Goal: Task Accomplishment & Management: Complete application form

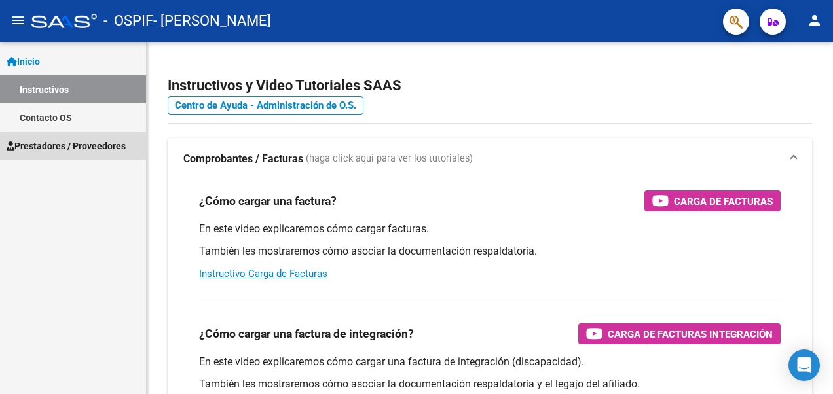
click at [98, 149] on span "Prestadores / Proveedores" at bounding box center [66, 146] width 119 height 14
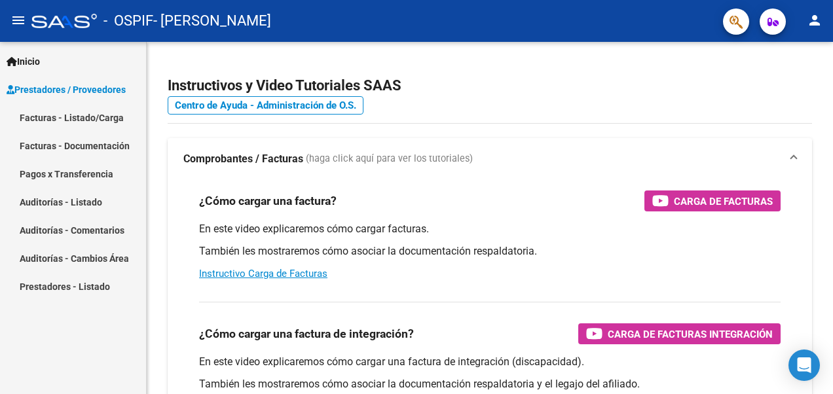
click at [91, 115] on link "Facturas - Listado/Carga" at bounding box center [73, 117] width 146 height 28
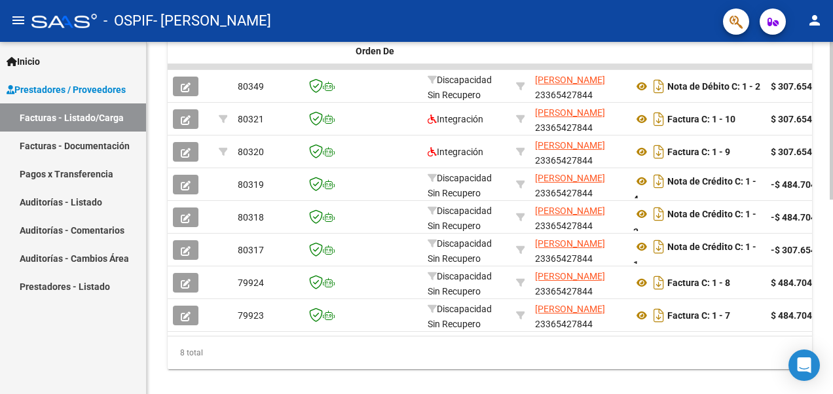
scroll to position [433, 0]
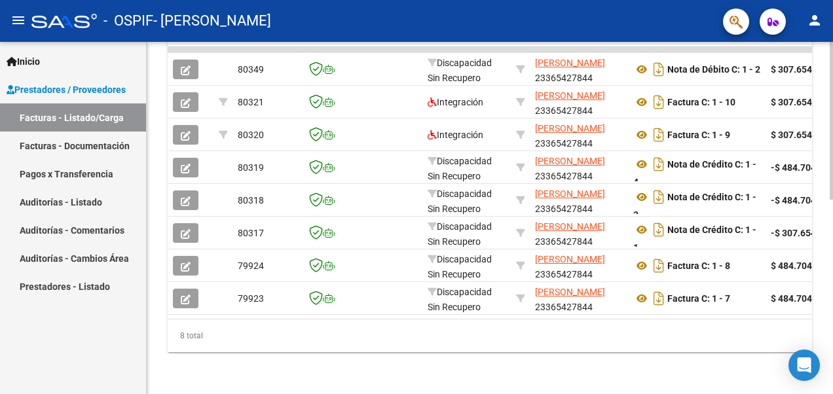
click at [830, 353] on div at bounding box center [831, 315] width 3 height 158
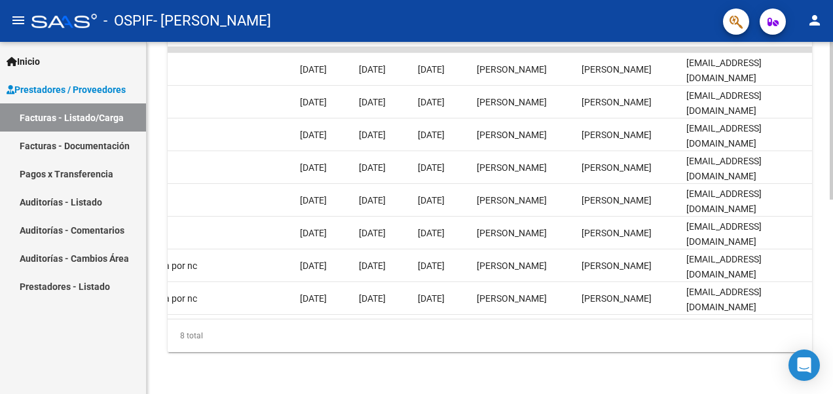
click at [832, 310] on html "menu - OSPIF - [PERSON_NAME] person Inicio Instructivos Contacto OS Prestadores…" at bounding box center [416, 197] width 833 height 394
drag, startPoint x: 739, startPoint y: 308, endPoint x: 521, endPoint y: 327, distance: 218.9
click at [521, 327] on div "ID CAE Facturado x Orden De Area Razón Social CPBT Monto Fecha Cpbt Días desde …" at bounding box center [490, 178] width 644 height 347
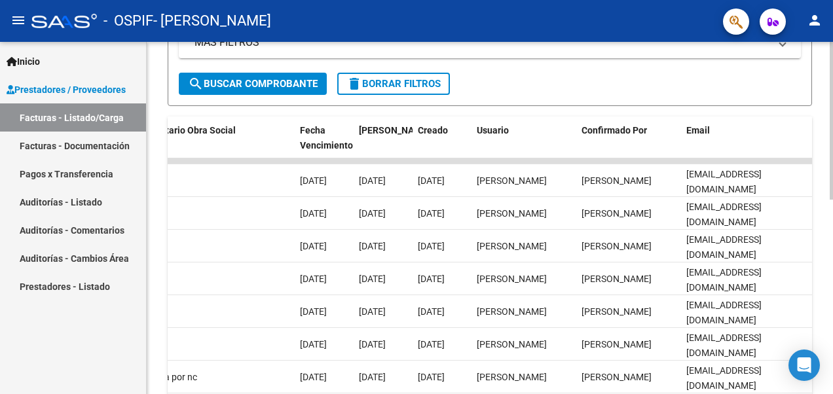
click at [832, 266] on html "menu - OSPIF - [PERSON_NAME] person Inicio Instructivos Contacto OS Prestadores…" at bounding box center [416, 197] width 833 height 394
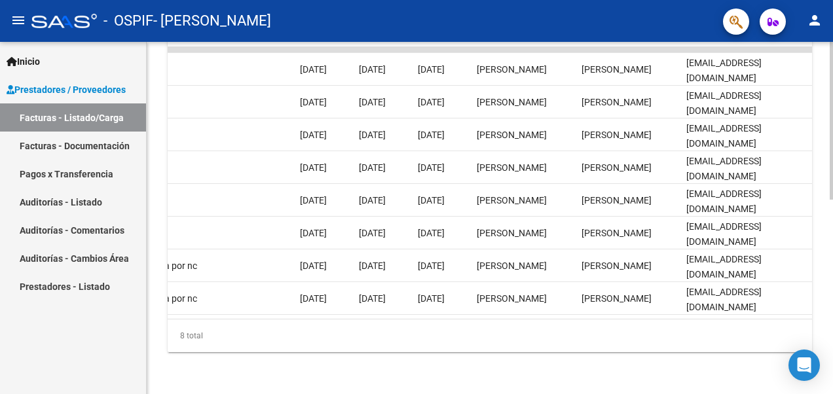
click at [828, 318] on div "Video tutorial PRESTADORES -> Listado de CPBTs Emitidos por Prestadores / Prove…" at bounding box center [491, 6] width 689 height 776
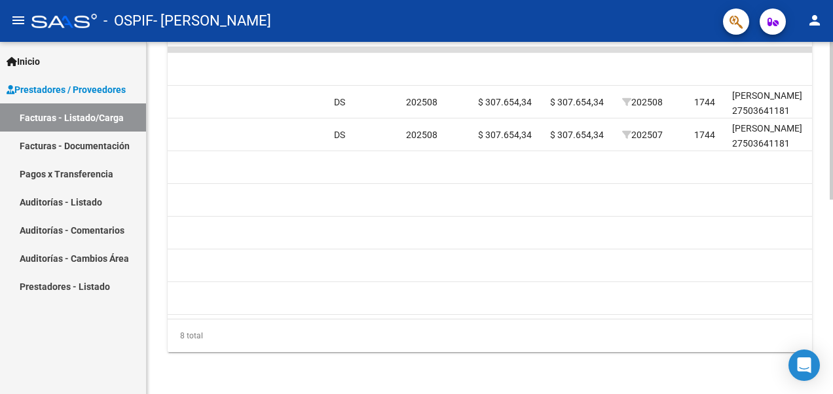
scroll to position [0, 0]
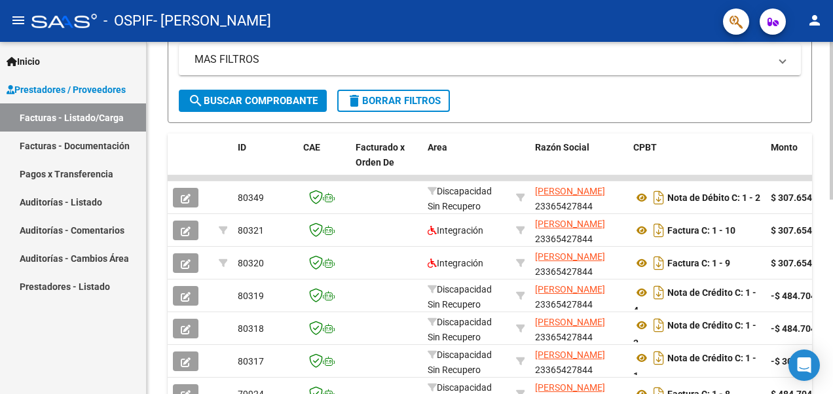
click at [832, 225] on html "menu - OSPIF - [PERSON_NAME] person Inicio Instructivos Contacto OS Prestadores…" at bounding box center [416, 197] width 833 height 394
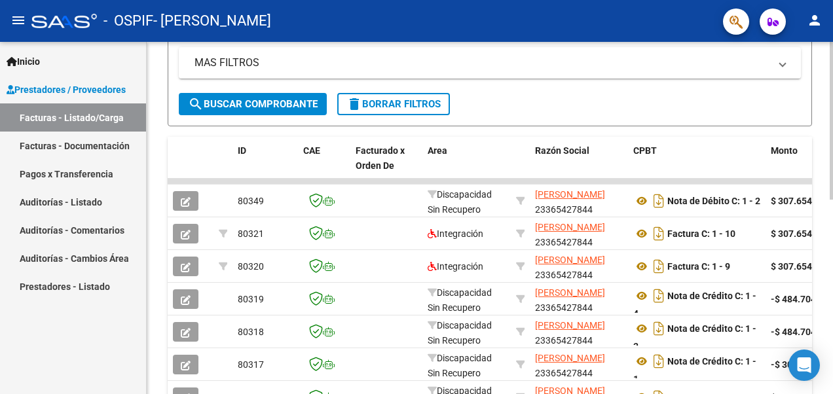
scroll to position [357, 0]
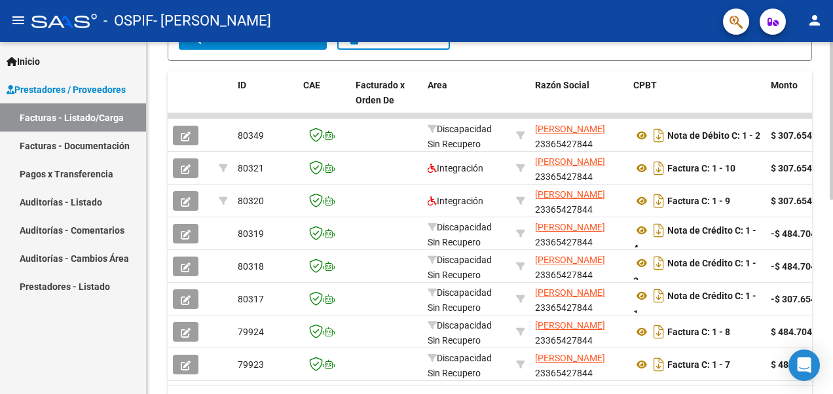
click at [832, 246] on html "menu - OSPIF - [PERSON_NAME] person Inicio Instructivos Contacto OS Prestadores…" at bounding box center [416, 197] width 833 height 394
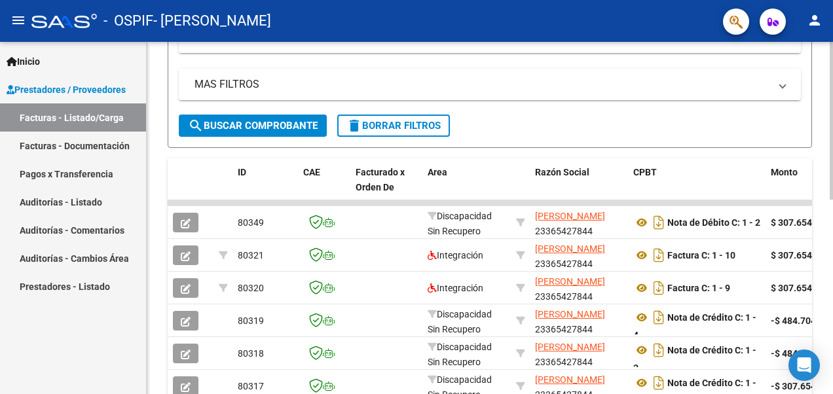
scroll to position [278, 0]
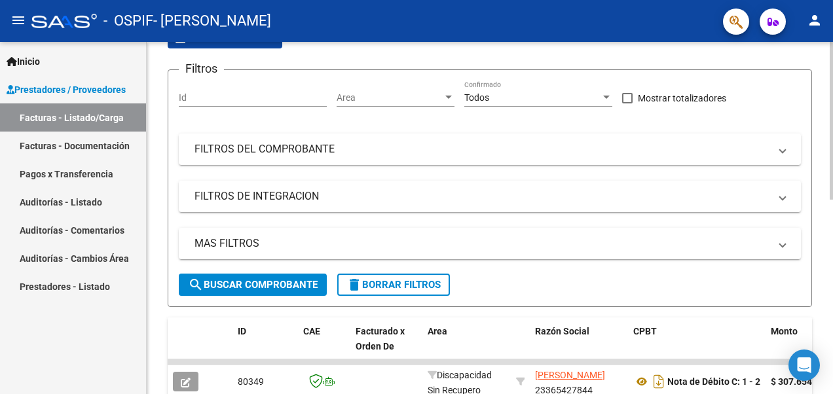
click at [832, 124] on html "menu - OSPIF - [PERSON_NAME] person Inicio Instructivos Contacto OS Prestadores…" at bounding box center [416, 197] width 833 height 394
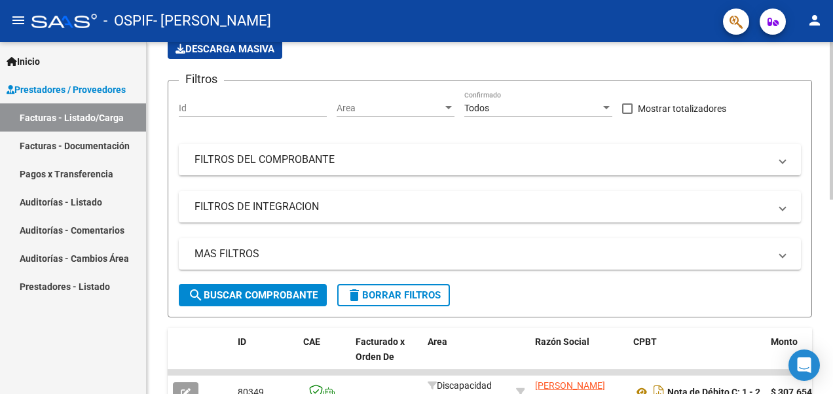
scroll to position [0, 0]
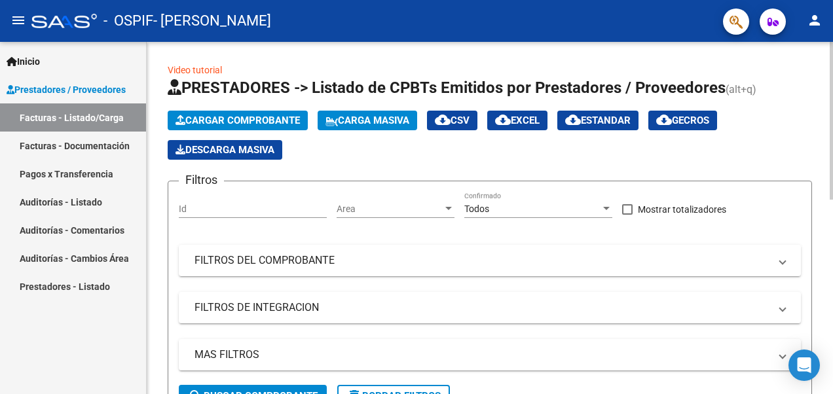
click at [832, 56] on div at bounding box center [831, 121] width 3 height 158
drag, startPoint x: 828, startPoint y: 81, endPoint x: 829, endPoint y: 101, distance: 20.3
click at [832, 101] on div at bounding box center [831, 121] width 3 height 158
click at [224, 122] on span "Cargar Comprobante" at bounding box center [237, 121] width 124 height 12
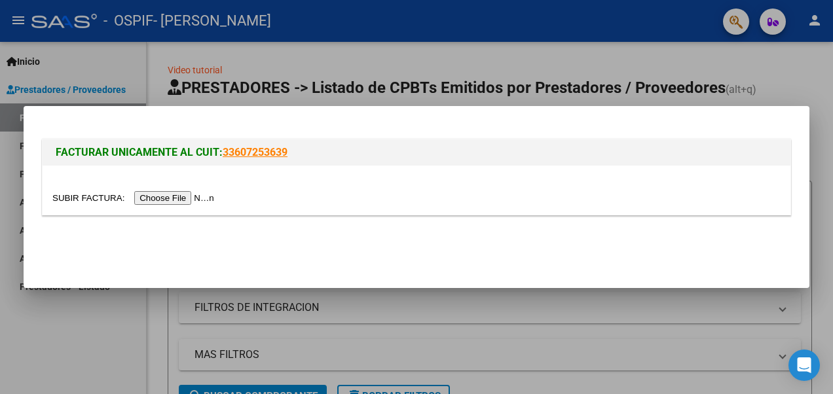
click at [167, 198] on input "file" at bounding box center [135, 198] width 166 height 14
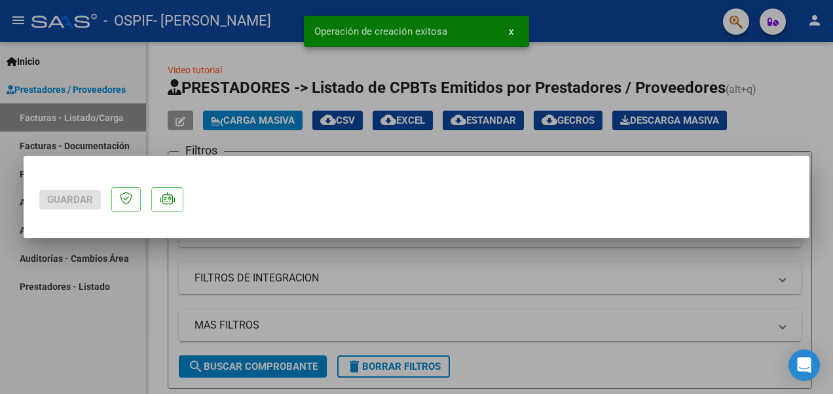
drag, startPoint x: 802, startPoint y: 77, endPoint x: 801, endPoint y: 93, distance: 15.7
click at [801, 93] on div "Guardar Operación de creación exitosa x" at bounding box center [416, 197] width 833 height 394
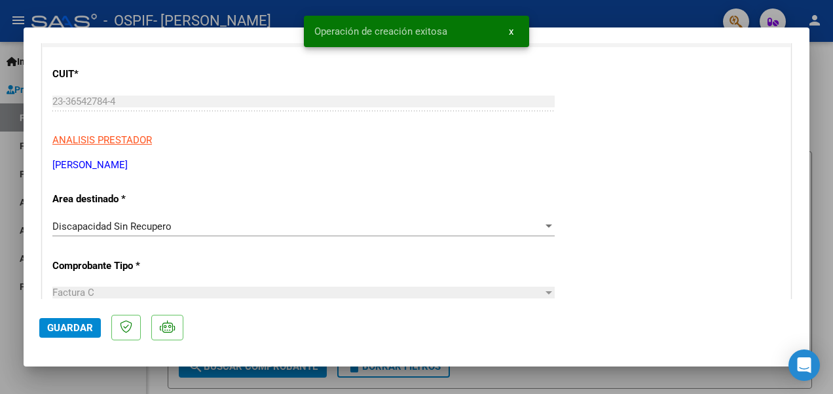
scroll to position [191, 0]
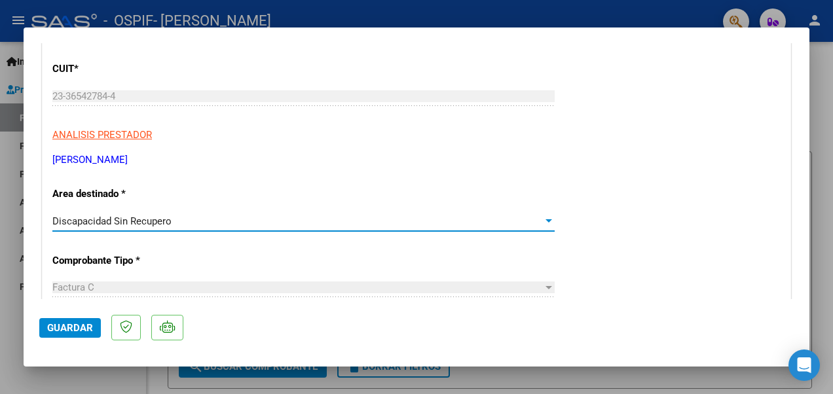
click at [543, 217] on div at bounding box center [549, 221] width 12 height 10
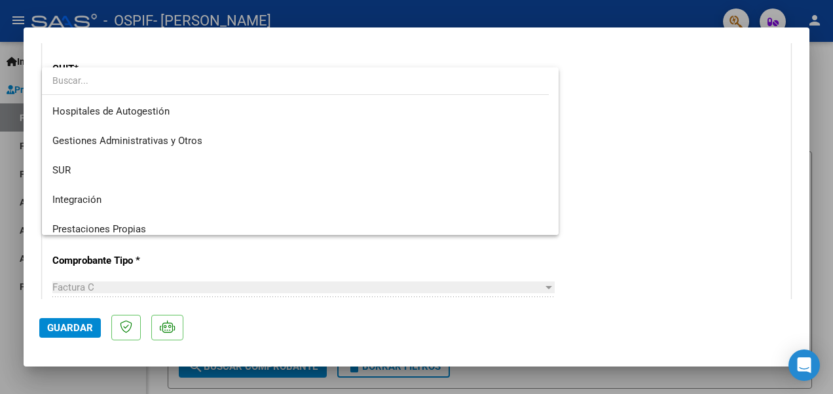
scroll to position [68, 0]
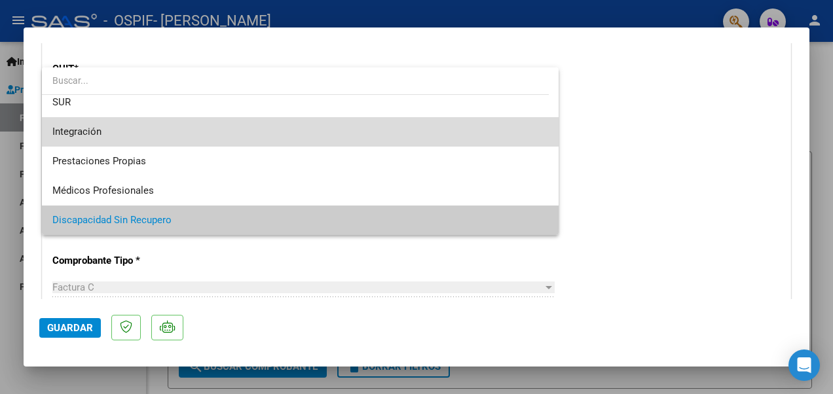
click at [479, 132] on span "Integración" at bounding box center [300, 131] width 496 height 29
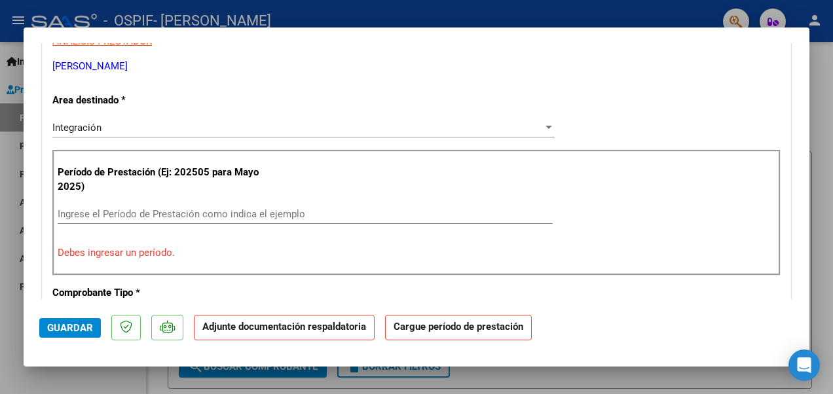
scroll to position [290, 0]
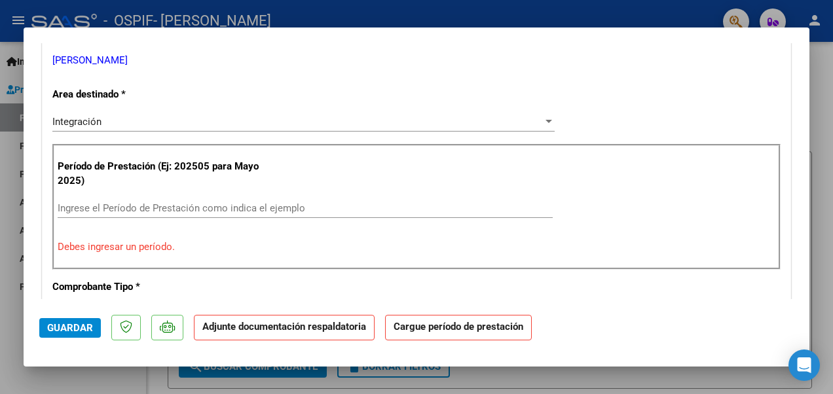
click at [832, 206] on div at bounding box center [416, 197] width 833 height 394
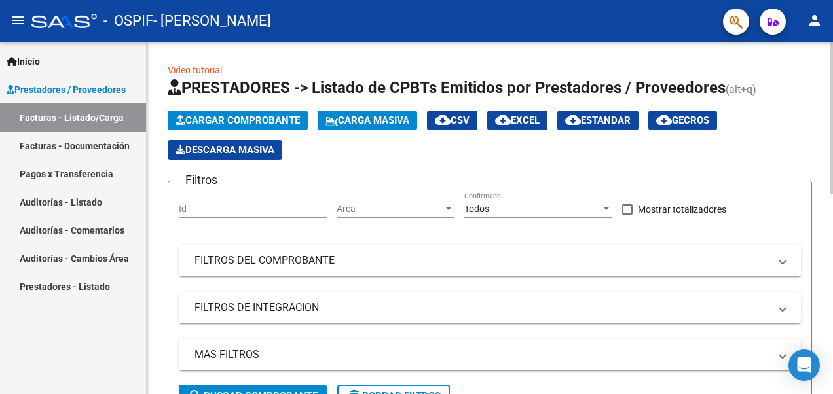
click at [182, 67] on link "Video tutorial" at bounding box center [195, 70] width 54 height 10
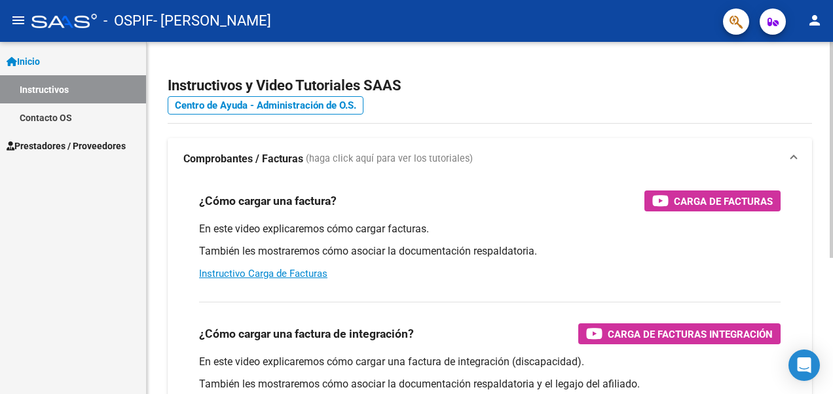
click at [270, 280] on div "En este video explicaremos cómo cargar facturas. También les mostraremos cómo a…" at bounding box center [489, 251] width 581 height 59
click at [280, 274] on link "Instructivo Carga de Facturas" at bounding box center [263, 274] width 128 height 12
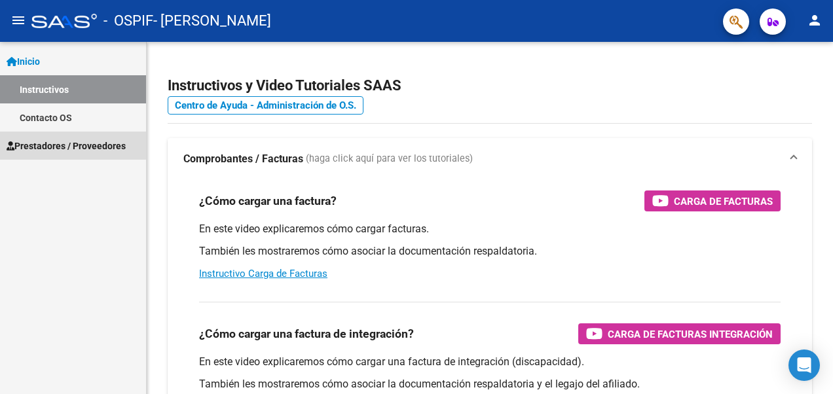
click at [100, 145] on span "Prestadores / Proveedores" at bounding box center [66, 146] width 119 height 14
click at [58, 152] on span "Prestadores / Proveedores" at bounding box center [66, 146] width 119 height 14
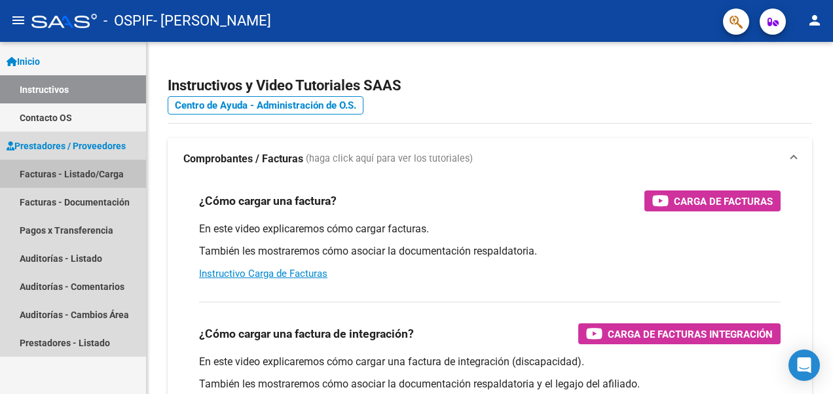
click at [62, 176] on link "Facturas - Listado/Carga" at bounding box center [73, 174] width 146 height 28
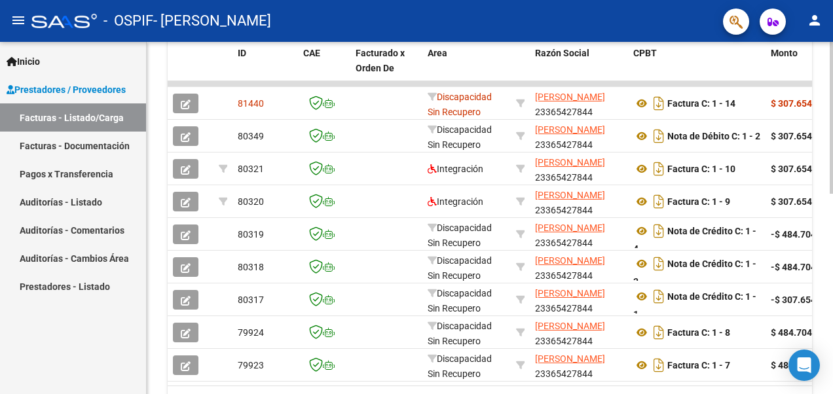
scroll to position [373, 0]
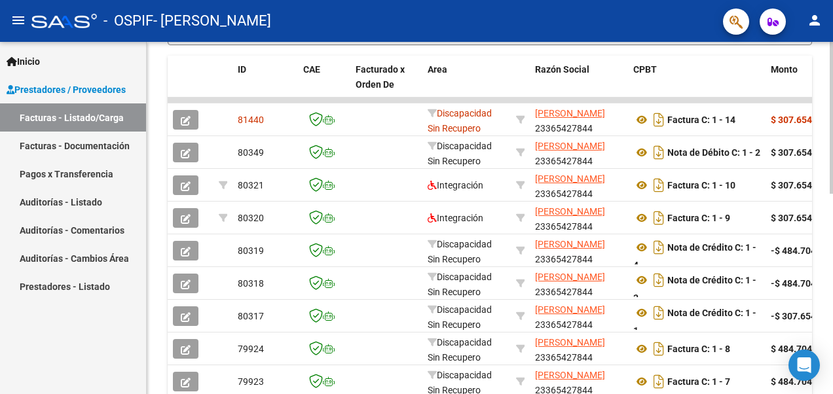
click at [825, 272] on div "Video tutorial PRESTADORES -> Listado de CPBTs Emitidos por Prestadores / Prove…" at bounding box center [491, 73] width 689 height 809
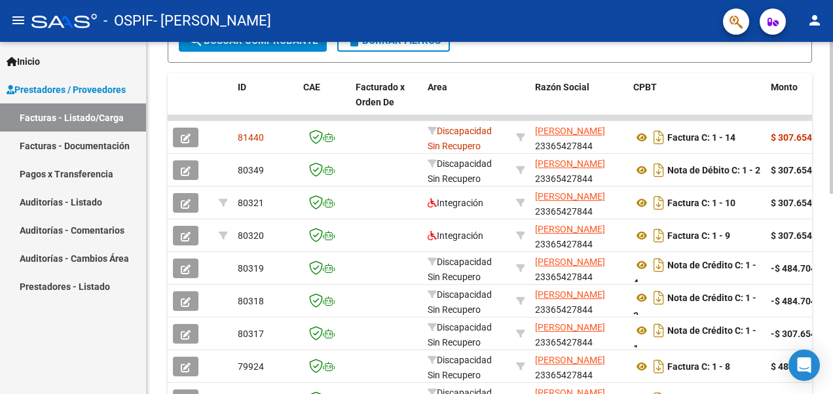
scroll to position [453, 0]
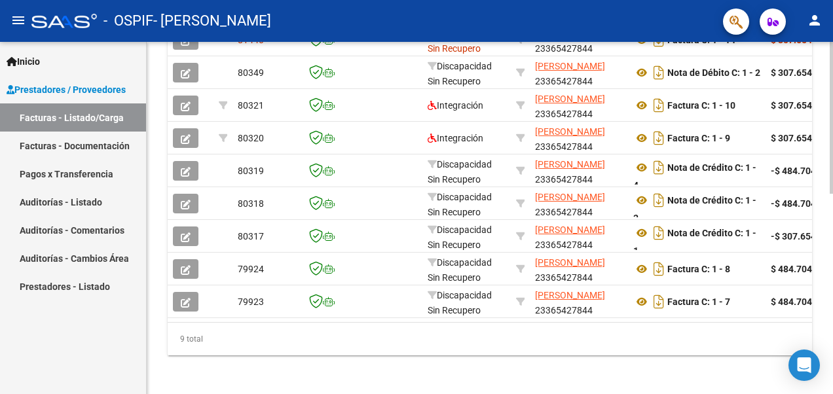
click at [832, 310] on html "menu - OSPIF - [PERSON_NAME] person Inicio Instructivos Contacto OS Prestadores…" at bounding box center [416, 197] width 833 height 394
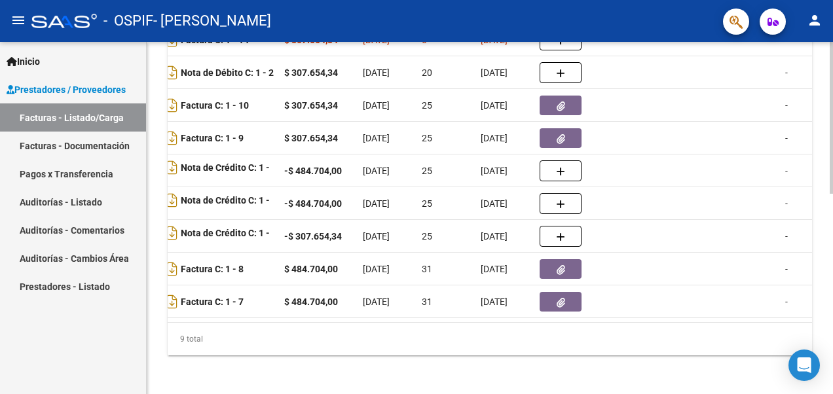
scroll to position [297, 0]
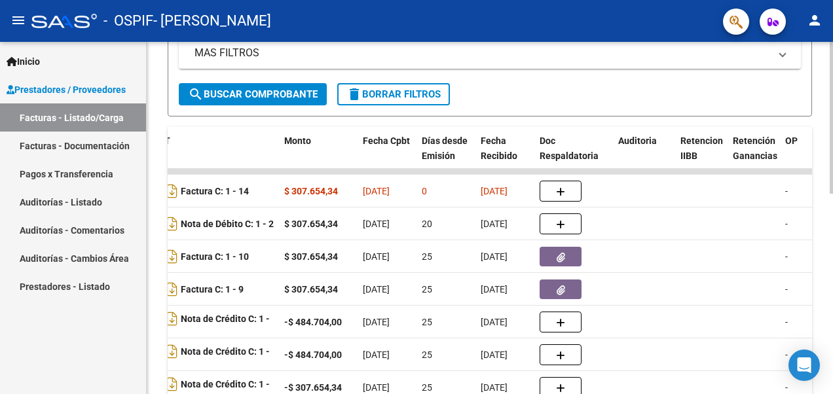
click at [832, 262] on html "menu - OSPIF - [PERSON_NAME] person Inicio Instructivos Contacto OS Prestadores…" at bounding box center [416, 197] width 833 height 394
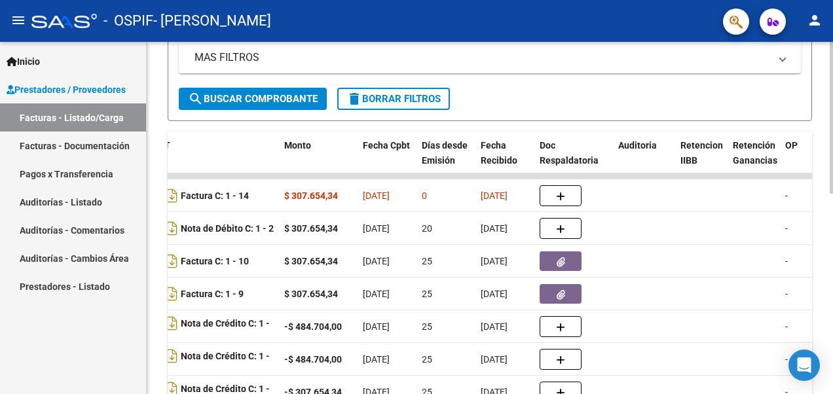
scroll to position [403, 0]
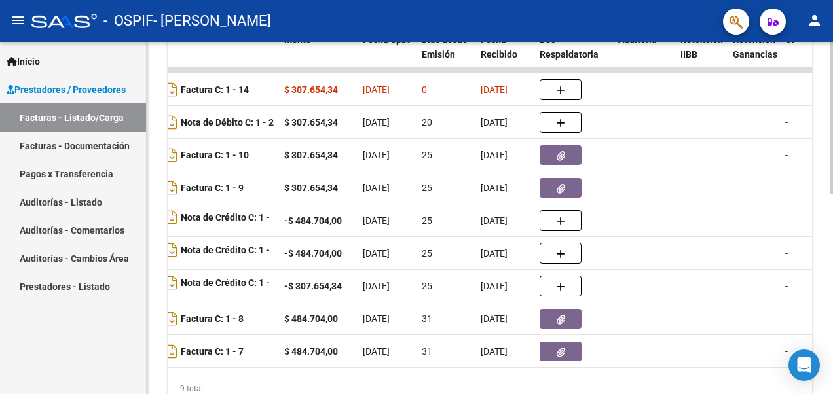
click at [832, 302] on html "menu - OSPIF - [PERSON_NAME] person Inicio Instructivos Contacto OS Prestadores…" at bounding box center [416, 197] width 833 height 394
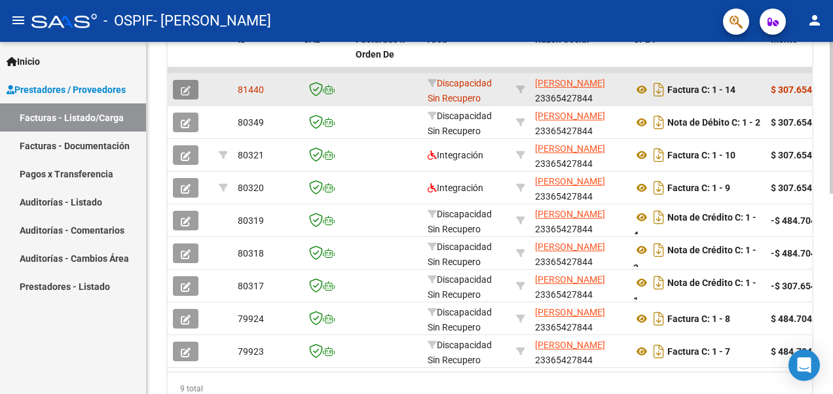
click at [185, 89] on icon "button" at bounding box center [186, 91] width 10 height 10
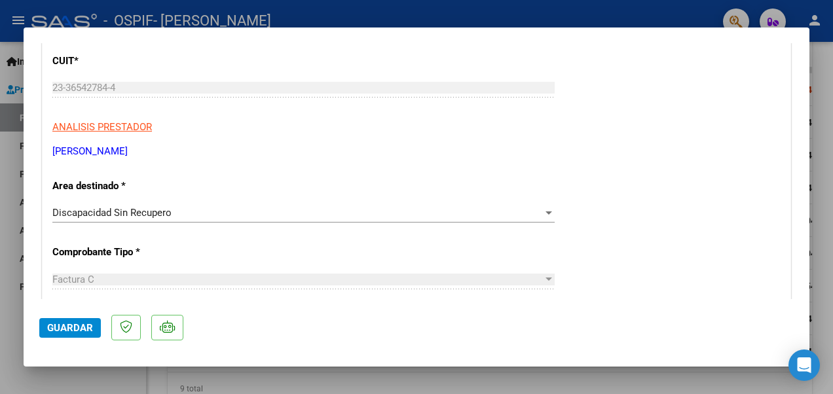
scroll to position [153, 0]
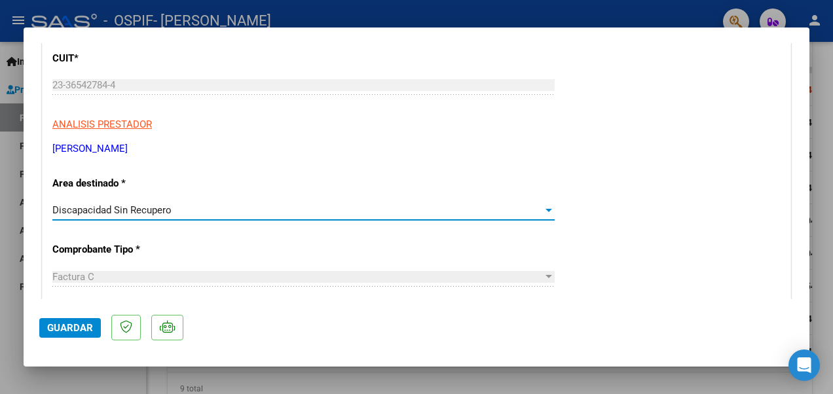
click at [513, 215] on div "Discapacidad Sin Recupero" at bounding box center [297, 210] width 490 height 12
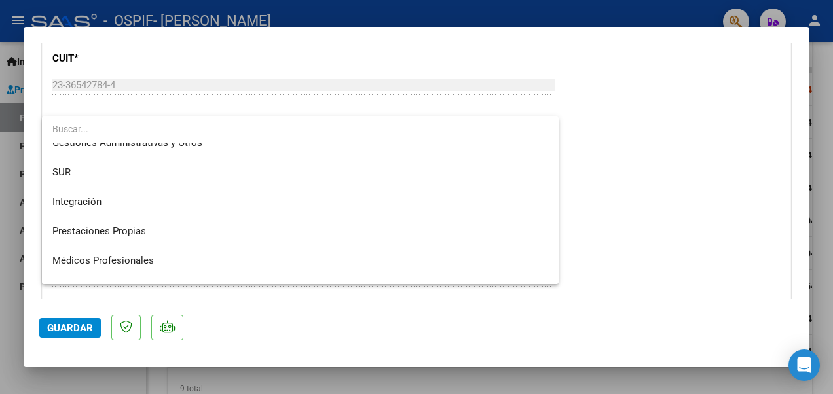
scroll to position [43, 0]
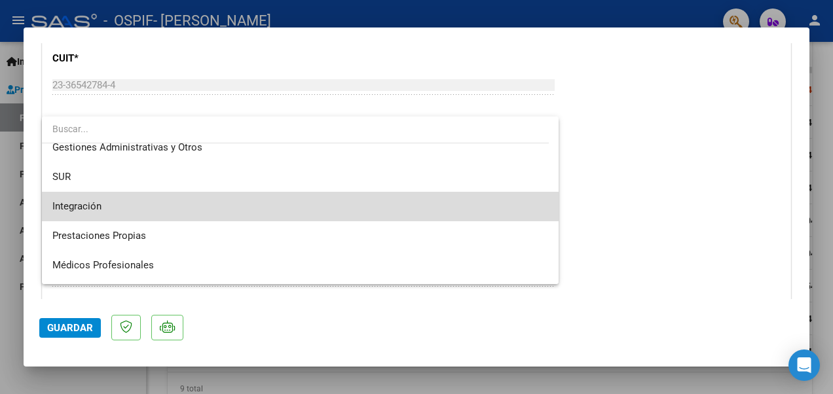
click at [427, 203] on span "Integración" at bounding box center [300, 206] width 496 height 29
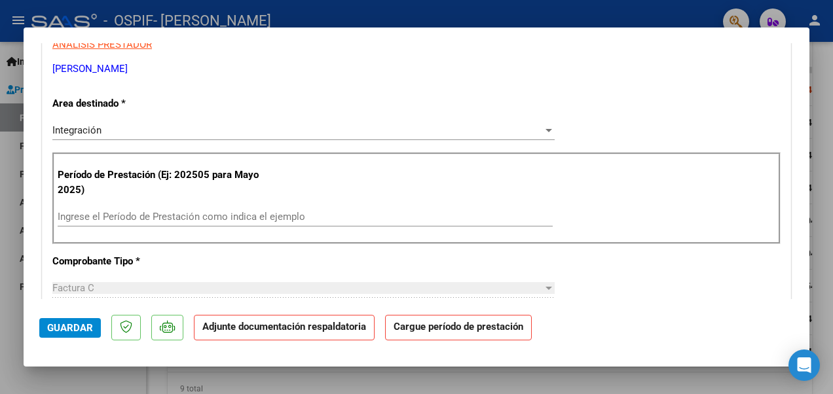
scroll to position [236, 0]
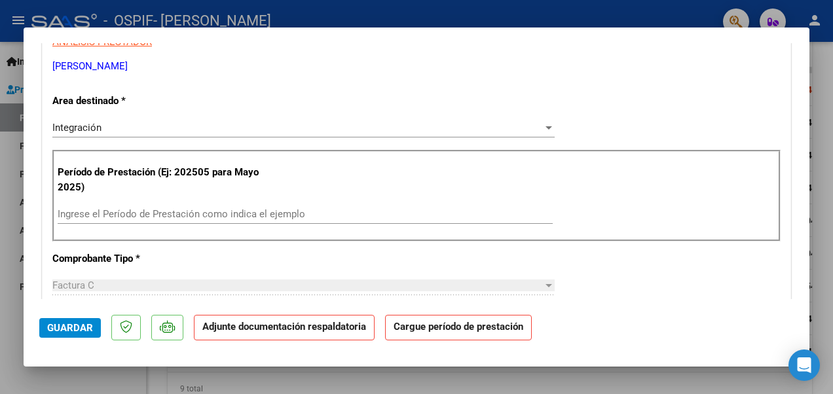
click at [239, 205] on div "Ingrese el Período de Prestación como indica el ejemplo" at bounding box center [305, 214] width 495 height 20
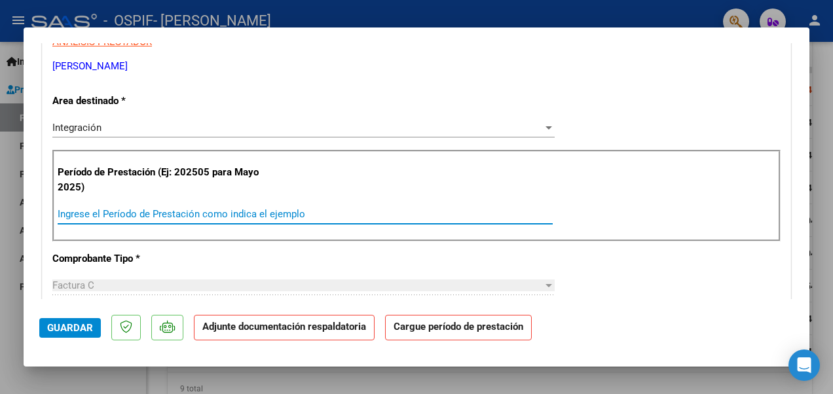
click at [234, 211] on input "Ingrese el Período de Prestación como indica el ejemplo" at bounding box center [305, 214] width 495 height 12
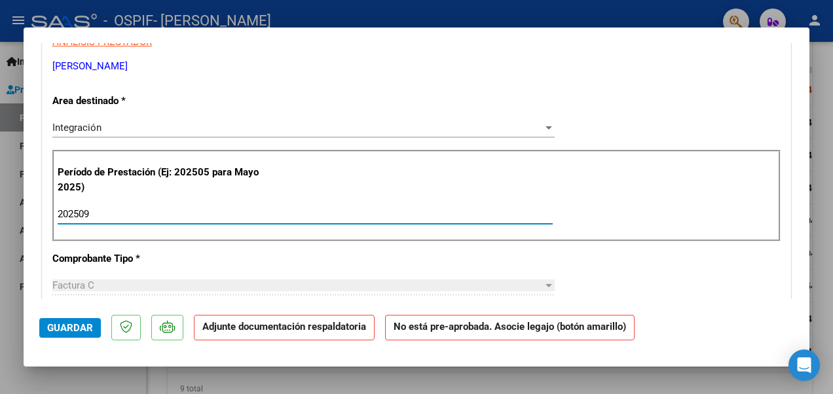
type input "202509"
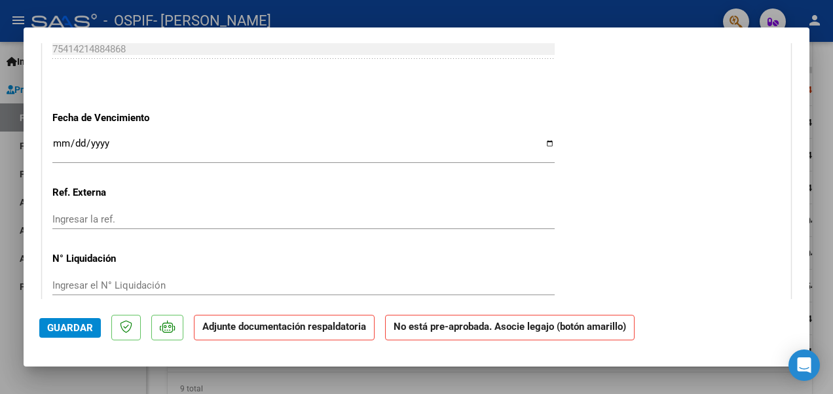
scroll to position [814, 0]
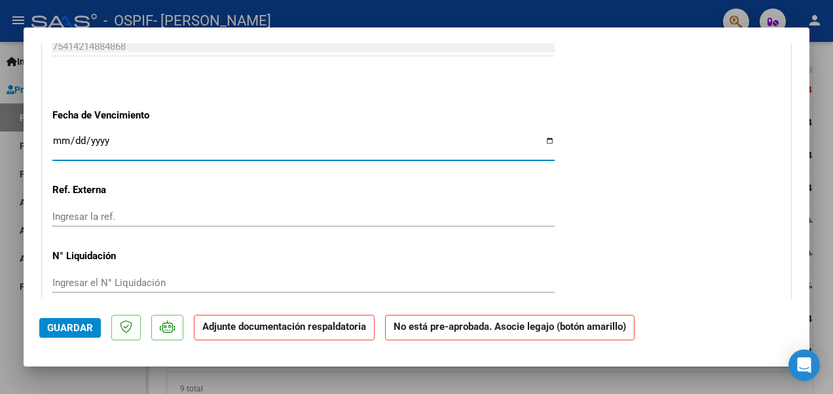
click at [540, 139] on input "Ingresar la fecha" at bounding box center [303, 146] width 502 height 21
type input "[DATE]"
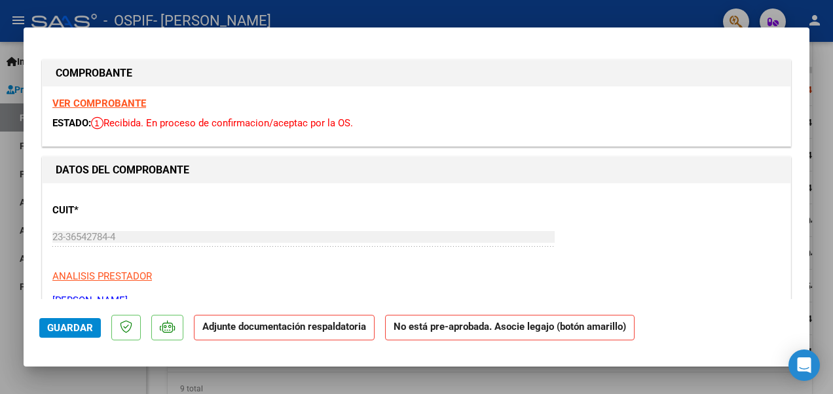
scroll to position [0, 0]
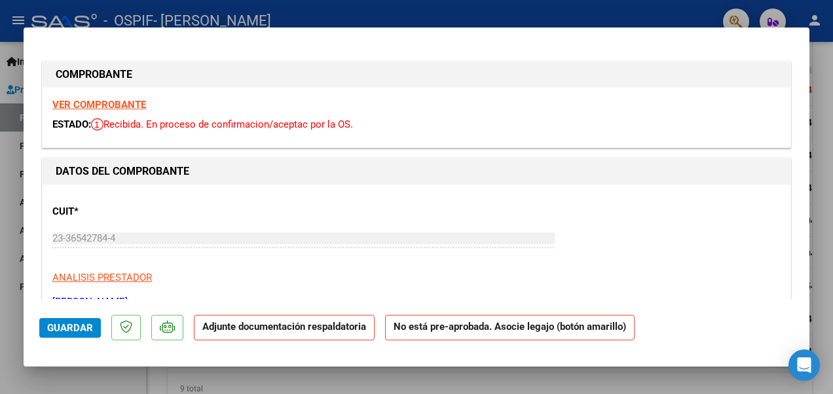
click at [119, 102] on strong "VER COMPROBANTE" at bounding box center [99, 105] width 94 height 12
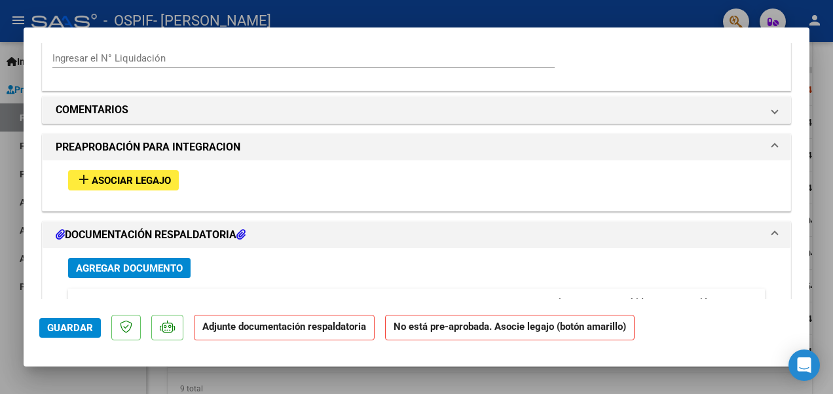
scroll to position [1012, 0]
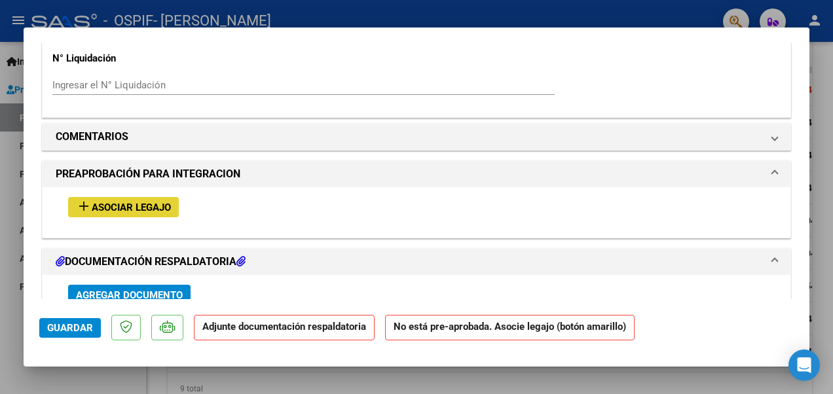
click at [151, 207] on span "Asociar Legajo" at bounding box center [131, 208] width 79 height 12
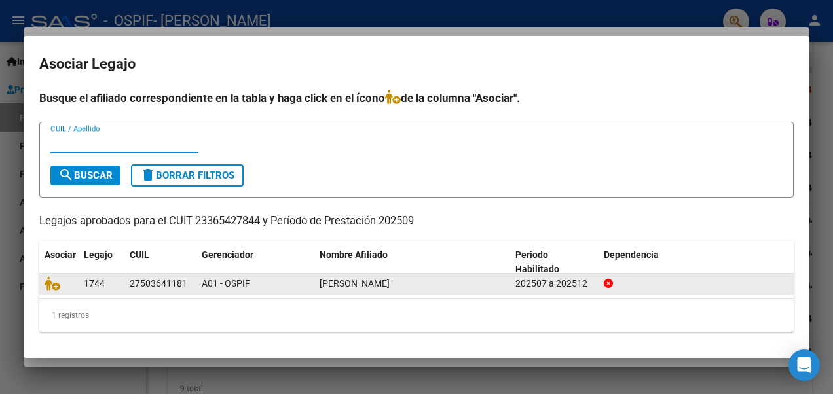
click at [476, 276] on div "[PERSON_NAME]" at bounding box center [412, 283] width 185 height 15
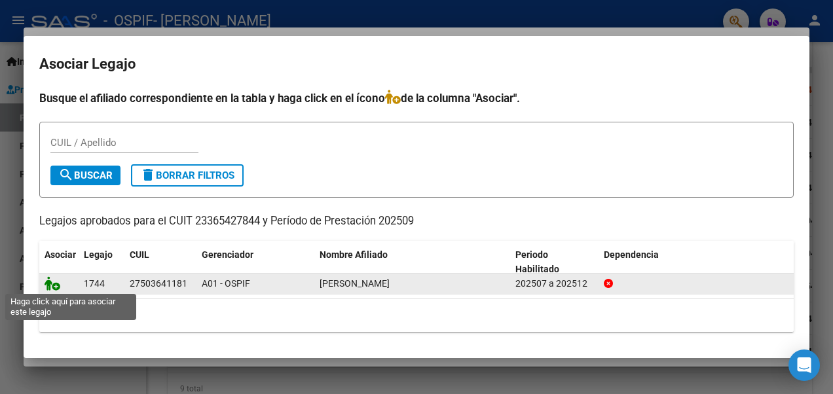
click at [53, 285] on icon at bounding box center [53, 283] width 16 height 14
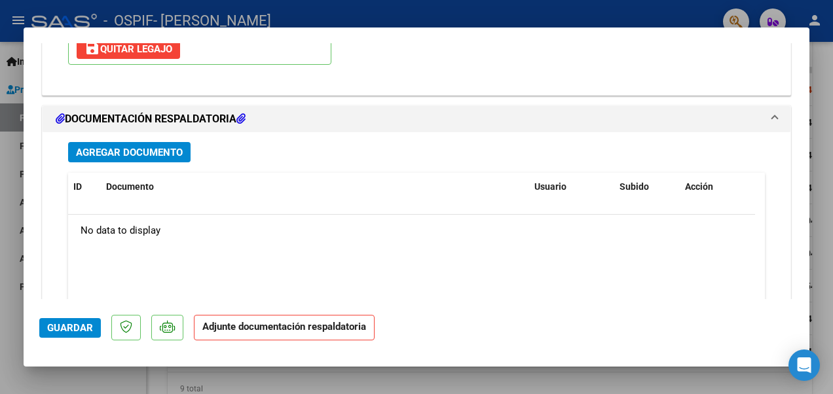
scroll to position [1351, 0]
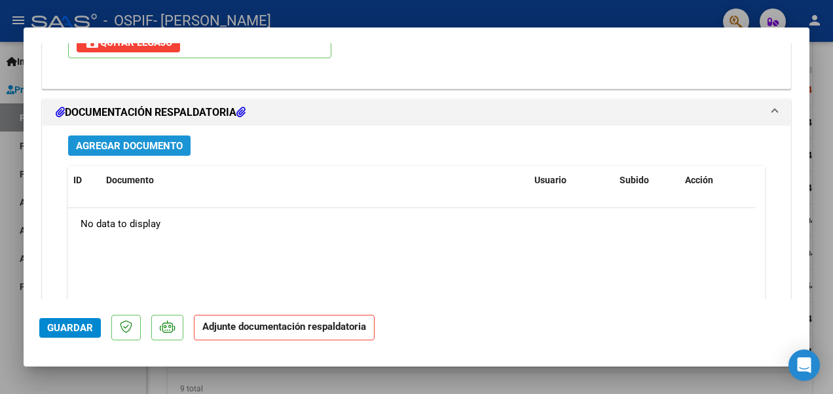
click at [174, 141] on span "Agregar Documento" at bounding box center [129, 146] width 107 height 12
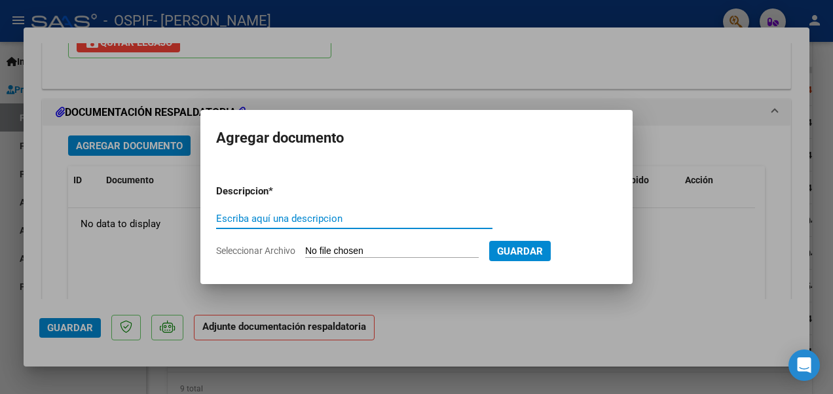
click at [335, 217] on input "Escriba aquí una descripcion" at bounding box center [354, 219] width 276 height 12
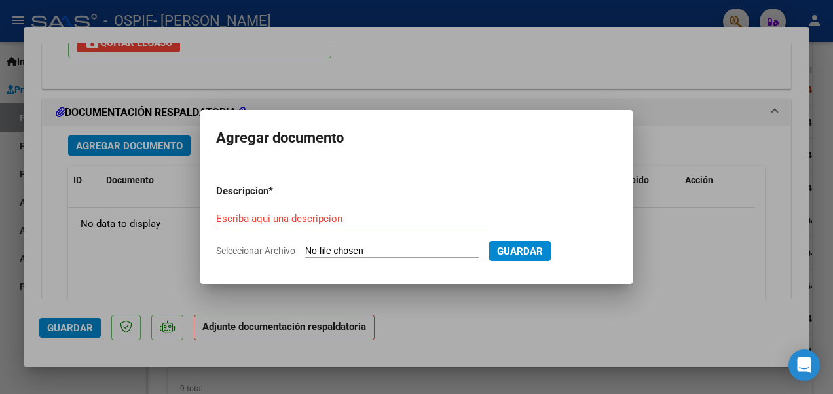
click at [345, 247] on input "Seleccionar Archivo" at bounding box center [392, 252] width 174 height 12
type input "C:\fakepath\Planilla de asistencia, septiembre. [PERSON_NAME].pdf"
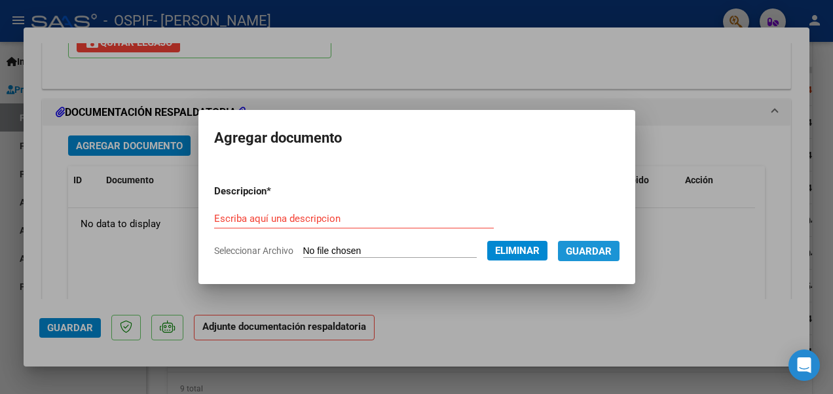
click at [612, 247] on span "Guardar" at bounding box center [589, 252] width 46 height 12
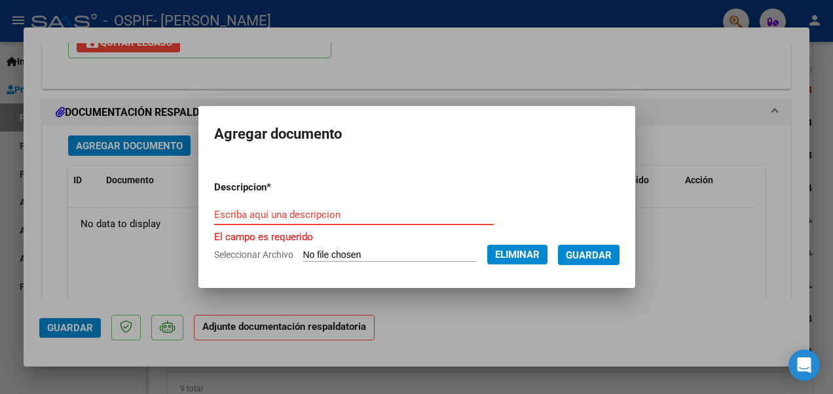
click at [277, 210] on input "Escriba aquí una descripcion" at bounding box center [354, 215] width 280 height 12
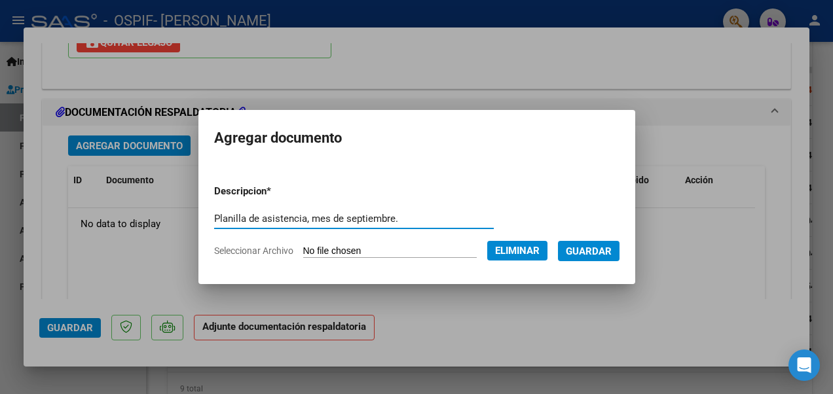
type input "Planilla de asistencia, mes de septiembre."
click at [612, 246] on span "Guardar" at bounding box center [589, 252] width 46 height 12
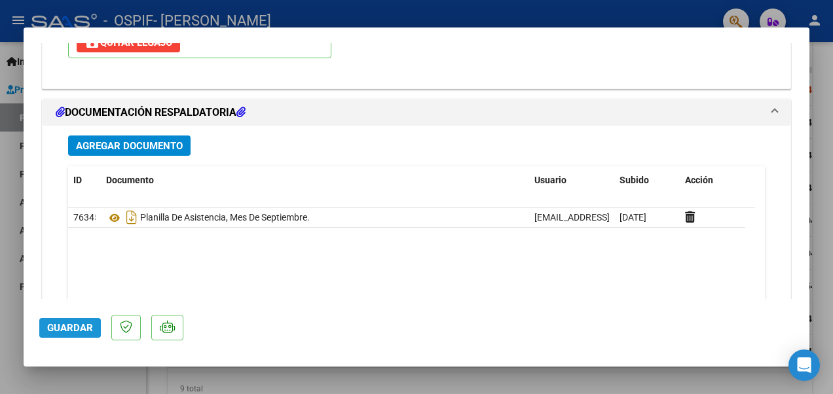
click at [73, 327] on span "Guardar" at bounding box center [70, 328] width 46 height 12
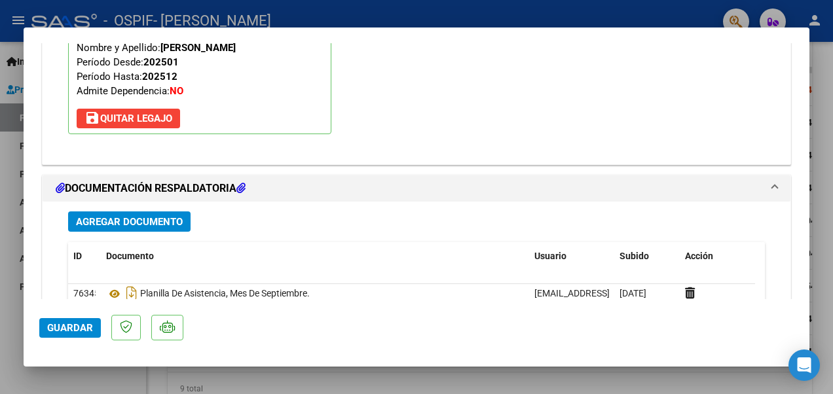
scroll to position [1451, 0]
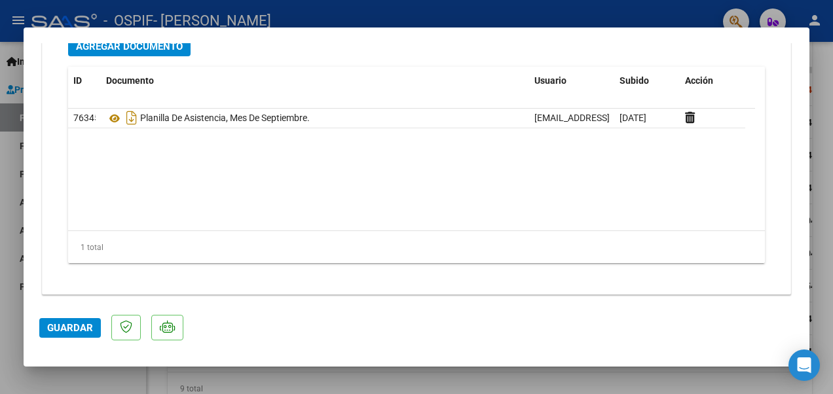
click at [509, 381] on div at bounding box center [416, 197] width 833 height 394
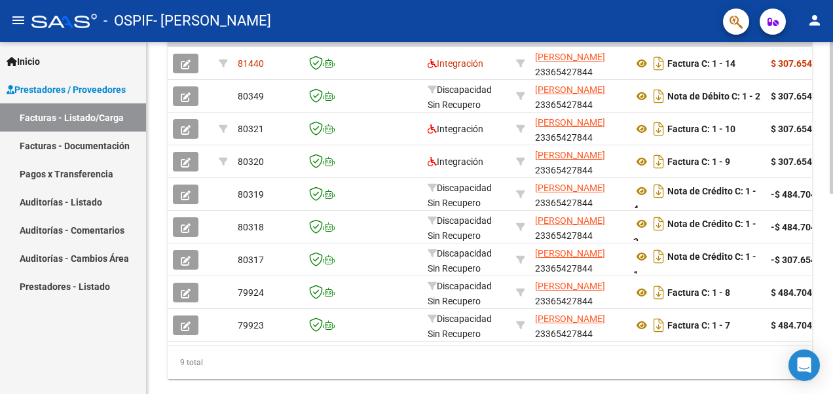
scroll to position [271, 0]
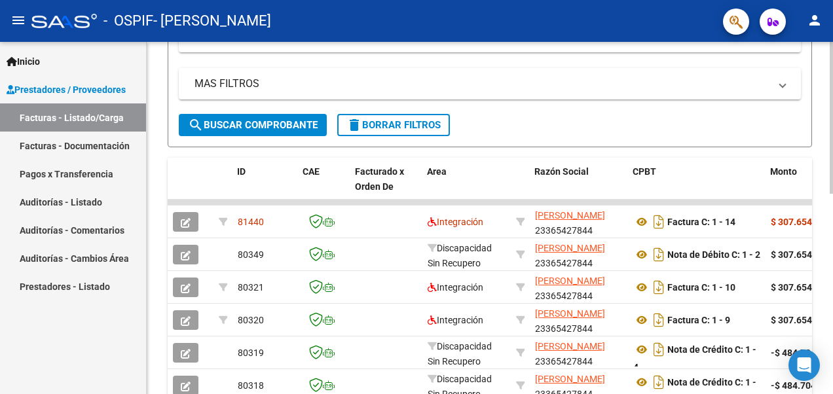
click at [832, 205] on html "menu - OSPIF - [PERSON_NAME] person Inicio Instructivos Contacto OS Prestadores…" at bounding box center [416, 197] width 833 height 394
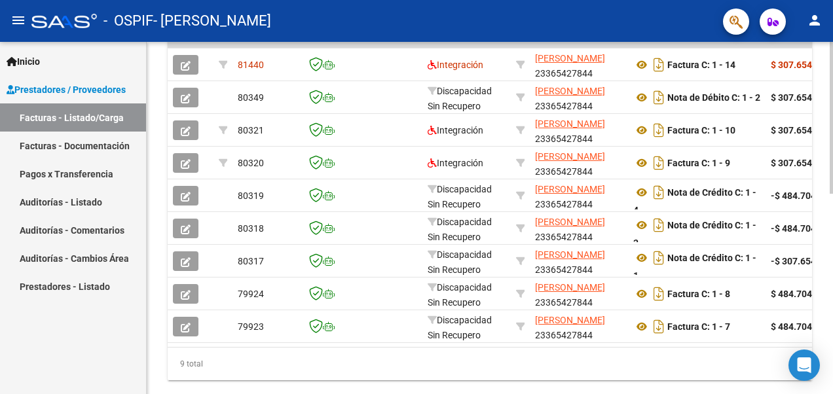
scroll to position [435, 0]
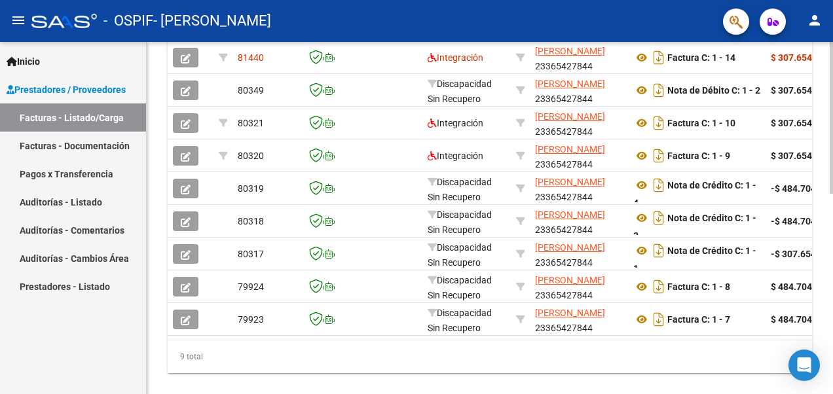
click at [832, 329] on html "menu - OSPIF - [PERSON_NAME] person Inicio Instructivos Contacto OS Prestadores…" at bounding box center [416, 197] width 833 height 394
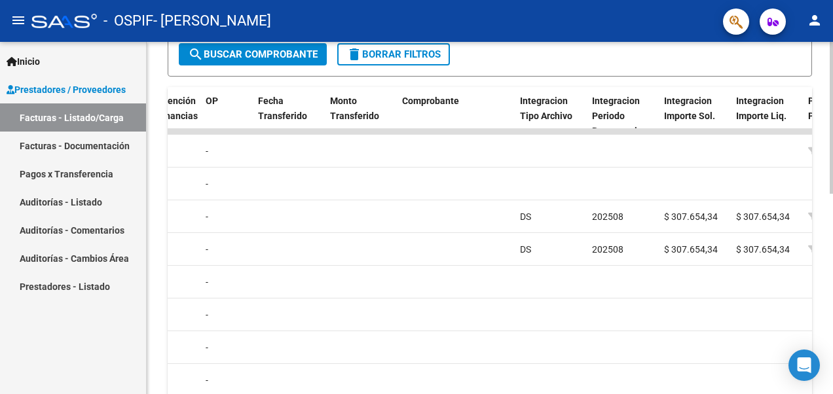
scroll to position [353, 0]
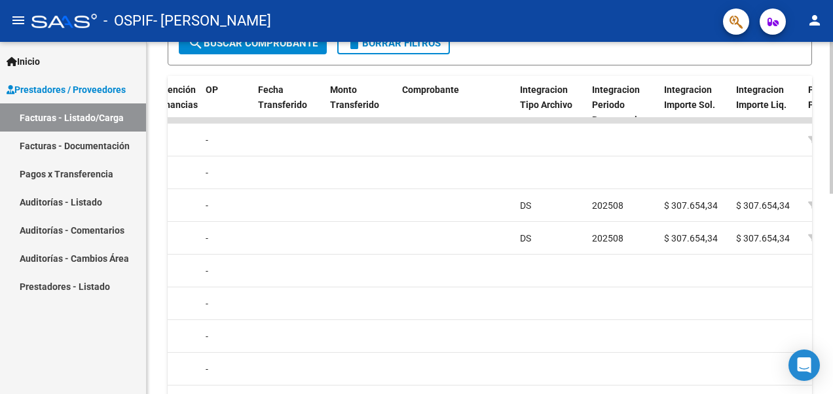
click at [832, 227] on html "menu - OSPIF - [PERSON_NAME] person Inicio Instructivos Contacto OS Prestadores…" at bounding box center [416, 197] width 833 height 394
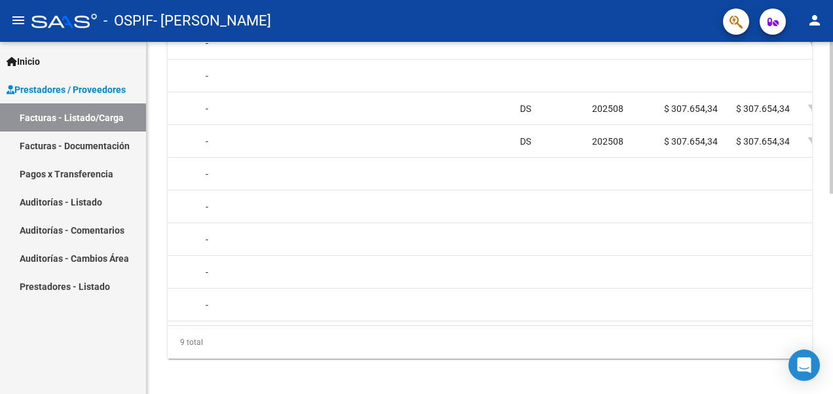
scroll to position [456, 0]
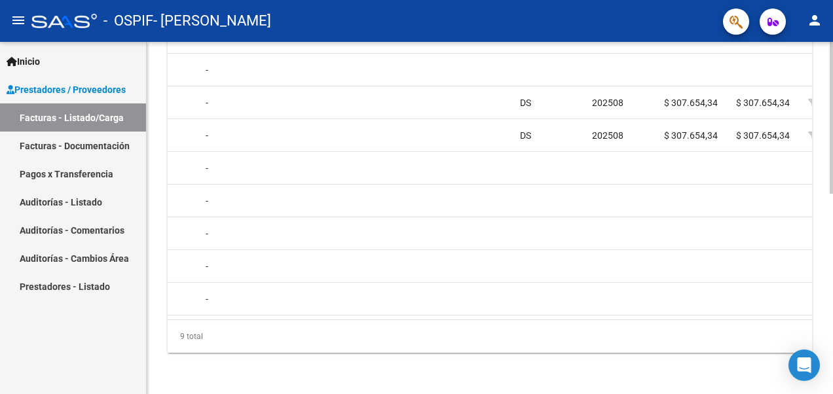
click at [832, 243] on html "menu - OSPIF - [PERSON_NAME] person Inicio Instructivos Contacto OS Prestadores…" at bounding box center [416, 197] width 833 height 394
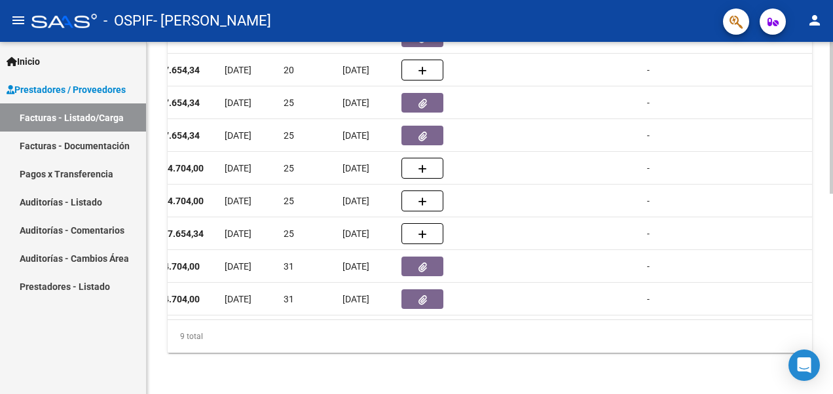
scroll to position [288, 0]
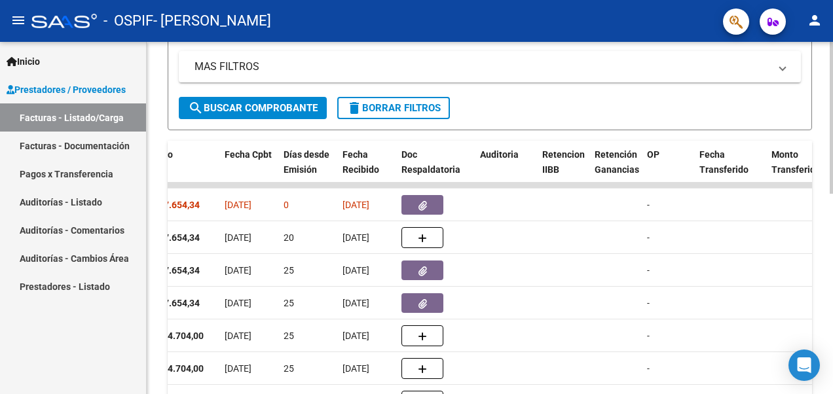
click at [829, 181] on div "Video tutorial PRESTADORES -> Listado de CPBTs Emitidos por Prestadores / Prove…" at bounding box center [491, 158] width 689 height 809
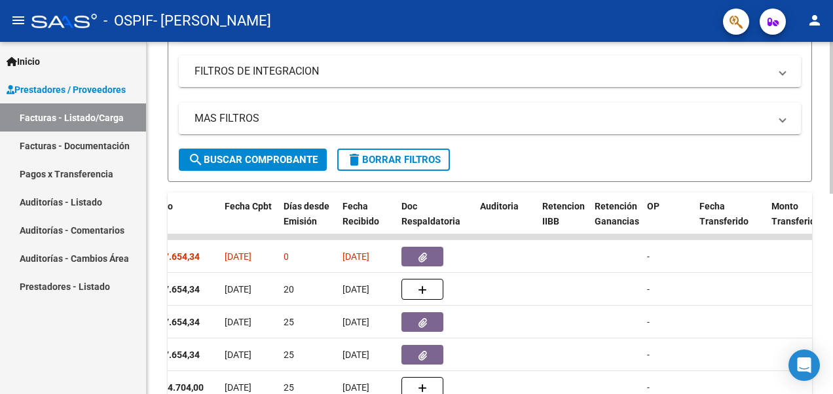
click at [824, 194] on div "Video tutorial PRESTADORES -> Listado de CPBTs Emitidos por Prestadores / Prove…" at bounding box center [491, 210] width 689 height 809
